Goal: Task Accomplishment & Management: Manage account settings

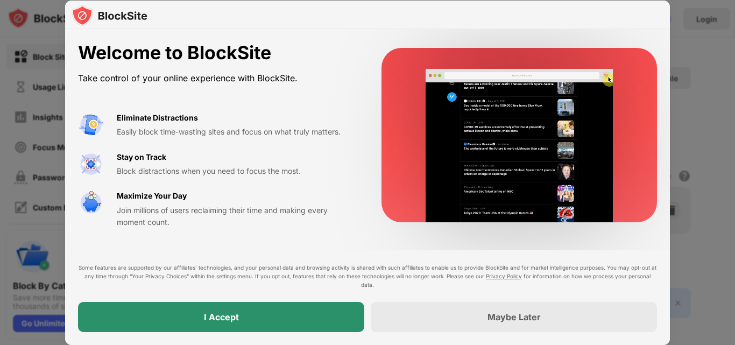
click at [271, 319] on div "I Accept" at bounding box center [221, 317] width 286 height 30
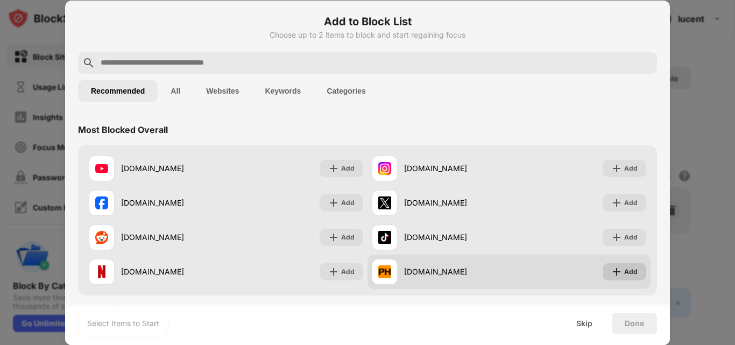
click at [611, 277] on img at bounding box center [616, 271] width 11 height 11
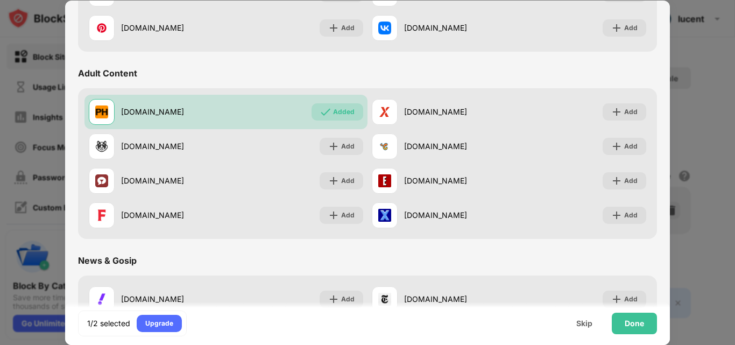
scroll to position [441, 0]
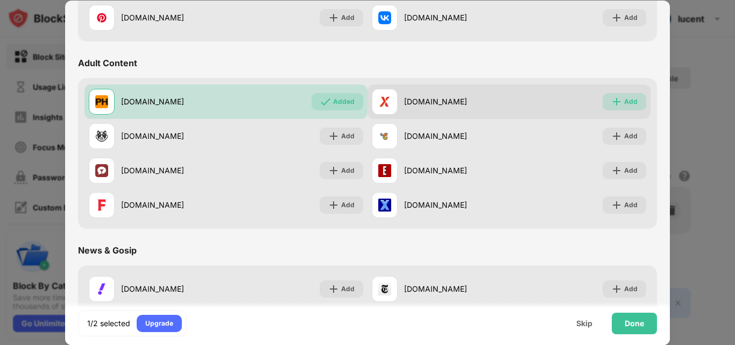
click at [611, 102] on img at bounding box center [616, 101] width 11 height 11
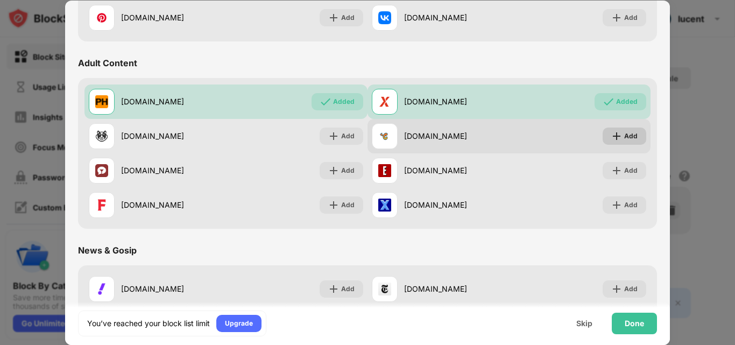
click at [611, 138] on img at bounding box center [616, 136] width 11 height 11
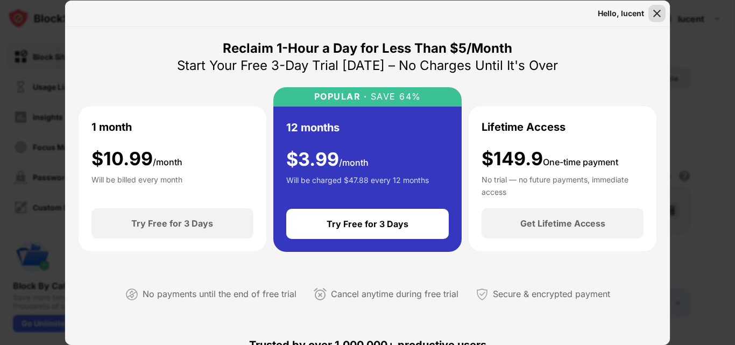
click at [660, 13] on img at bounding box center [657, 13] width 11 height 11
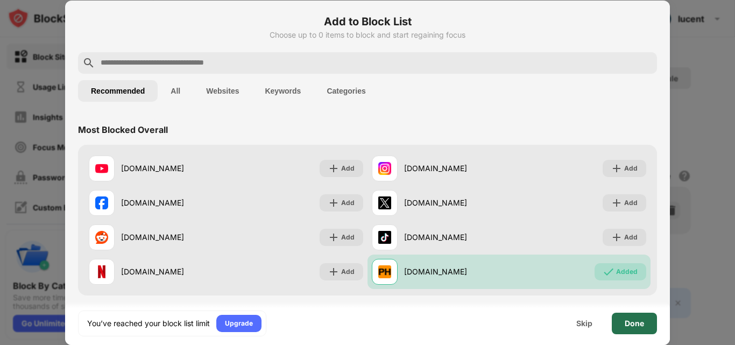
click at [632, 321] on div "Done" at bounding box center [634, 323] width 19 height 9
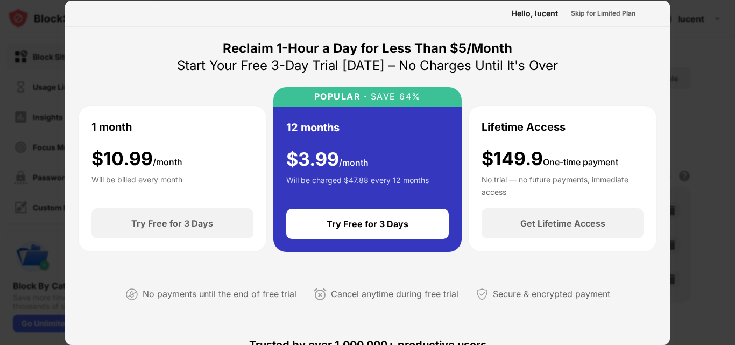
click at [643, 295] on div "No payments until the end of free trial Cancel anytime during free trial Secure…" at bounding box center [367, 292] width 579 height 54
drag, startPoint x: 644, startPoint y: 261, endPoint x: 687, endPoint y: 150, distance: 118.2
click at [687, 344] on div "Hello, lucent Skip for Limited Plan Reclaim 1-Hour a Day for Less Than $5/Month…" at bounding box center [367, 345] width 735 height 0
drag, startPoint x: 564, startPoint y: 178, endPoint x: 605, endPoint y: 61, distance: 123.2
click at [567, 149] on div "$149.9 One-time payment No trial — no future payments, immediate access" at bounding box center [563, 172] width 162 height 48
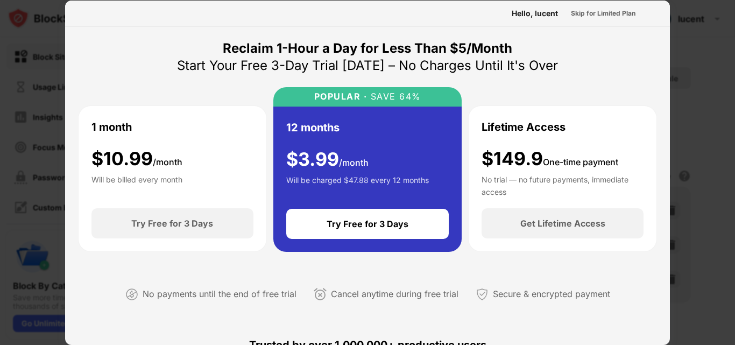
click at [697, 122] on div at bounding box center [367, 172] width 735 height 345
click at [693, 115] on div at bounding box center [367, 172] width 735 height 345
click at [590, 16] on div "Skip for Limited Plan" at bounding box center [603, 13] width 65 height 11
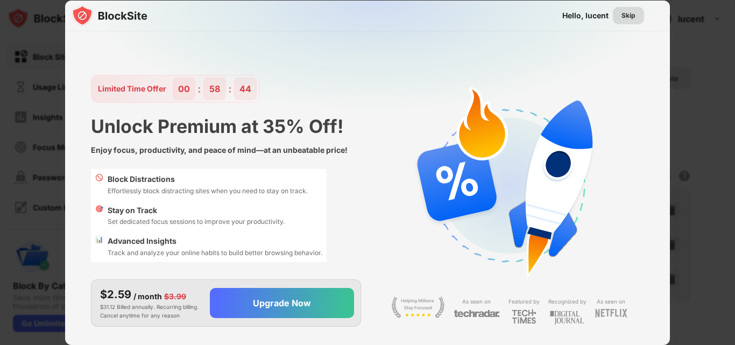
click at [622, 17] on div "Skip" at bounding box center [629, 15] width 14 height 11
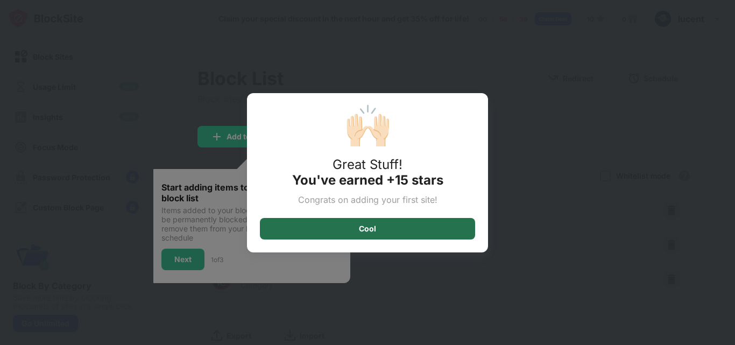
click at [395, 229] on div "Cool" at bounding box center [367, 229] width 215 height 22
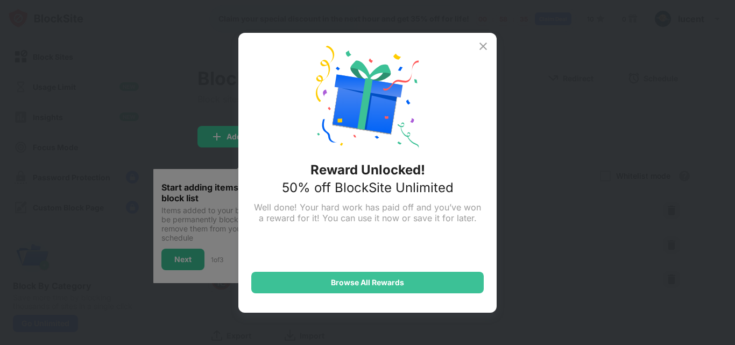
click at [480, 48] on img at bounding box center [483, 46] width 13 height 13
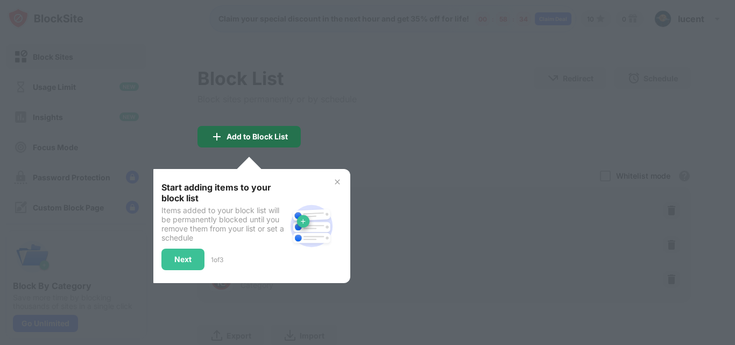
click at [257, 135] on div "Add to Block List" at bounding box center [257, 136] width 61 height 9
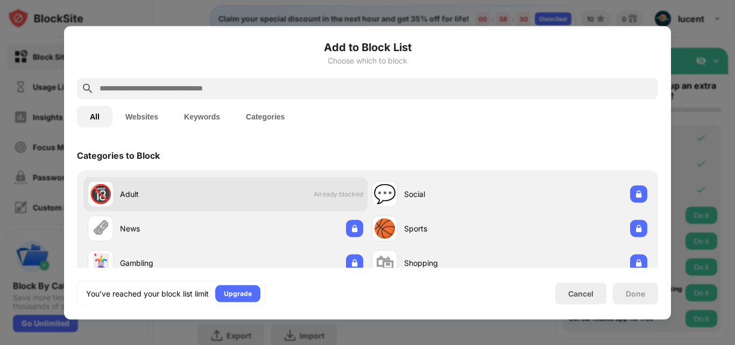
click at [140, 195] on div "Adult" at bounding box center [172, 193] width 105 height 11
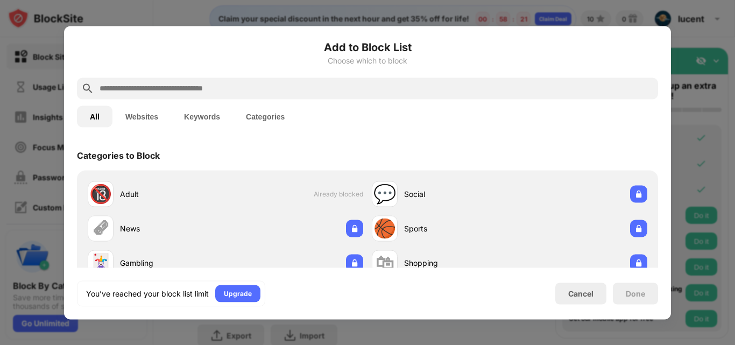
click at [161, 87] on input "text" at bounding box center [375, 88] width 555 height 13
paste input "**********"
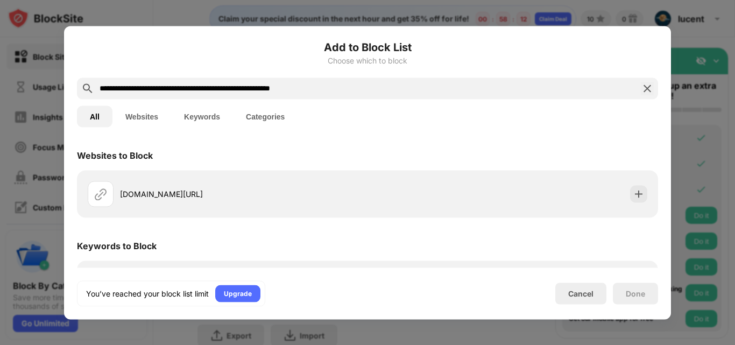
scroll to position [40, 0]
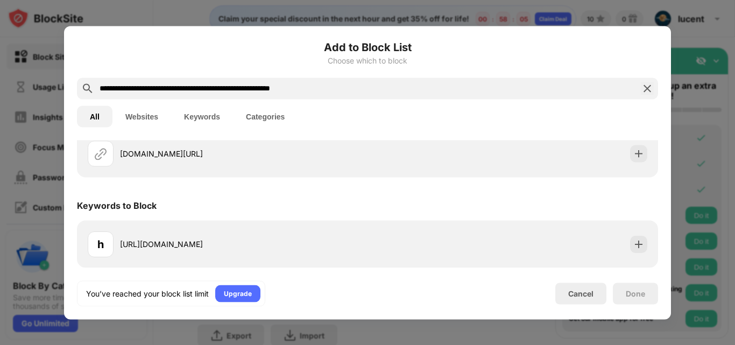
type input "**********"
click at [560, 283] on div "You’ve reached your block list limit Upgrade Cancel Done" at bounding box center [367, 293] width 581 height 26
click at [647, 91] on img at bounding box center [647, 88] width 13 height 13
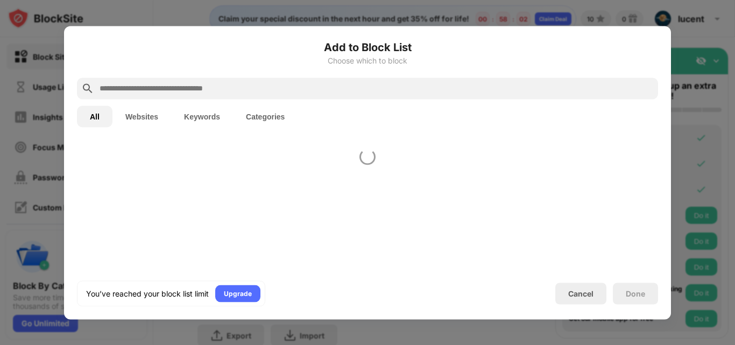
scroll to position [0, 0]
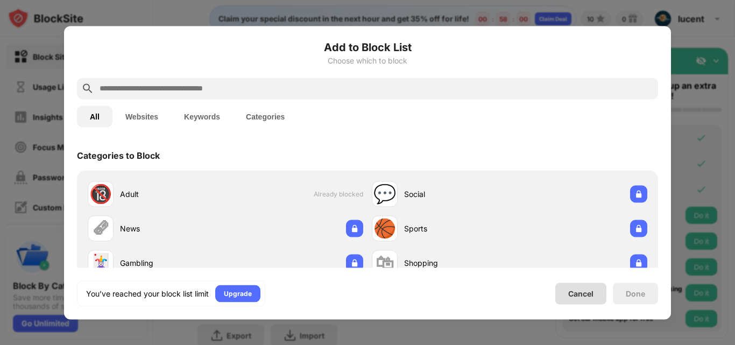
click at [571, 299] on div "Cancel" at bounding box center [580, 294] width 51 height 22
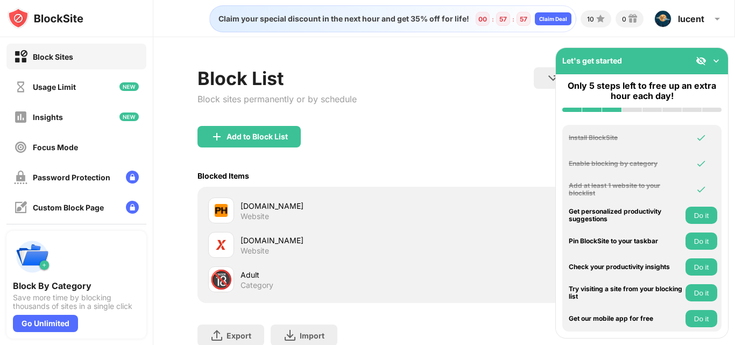
scroll to position [80, 0]
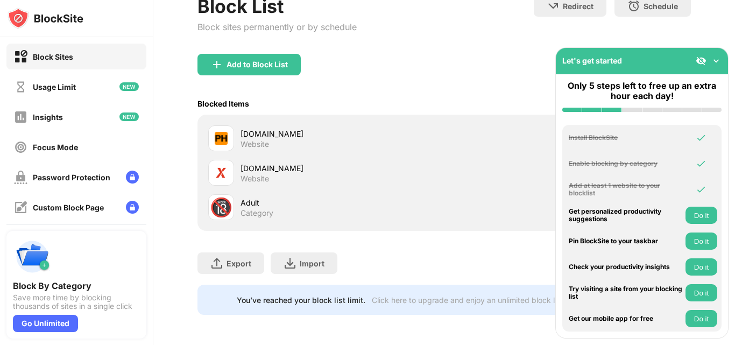
click at [722, 62] on div "Let's get started" at bounding box center [642, 61] width 172 height 26
click at [717, 61] on img at bounding box center [716, 60] width 11 height 11
